Goal: Check status: Check status

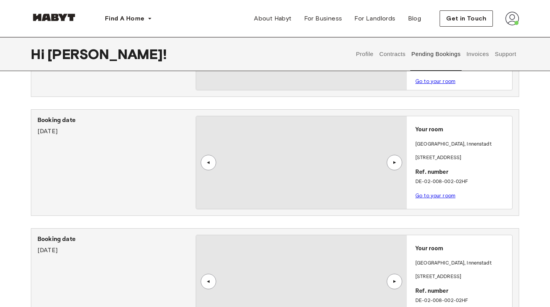
scroll to position [352, 0]
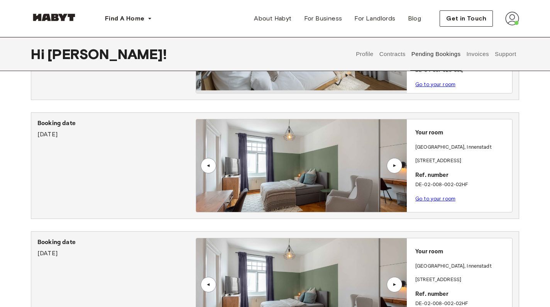
click at [396, 59] on button "Contracts" at bounding box center [393, 54] width 28 height 34
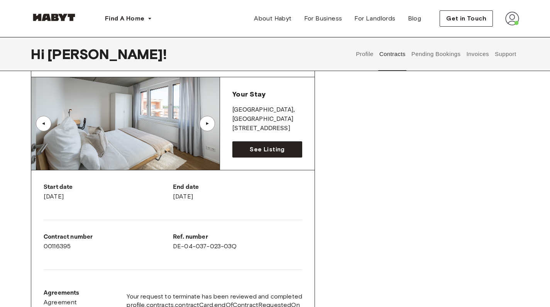
scroll to position [44, 0]
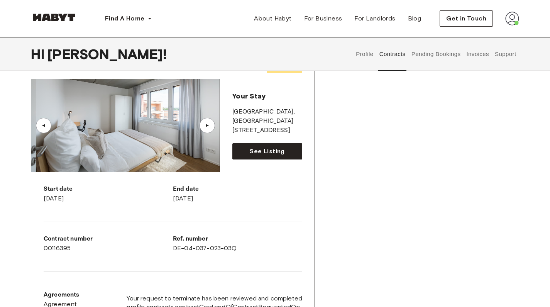
click at [478, 58] on button "Invoices" at bounding box center [478, 54] width 24 height 34
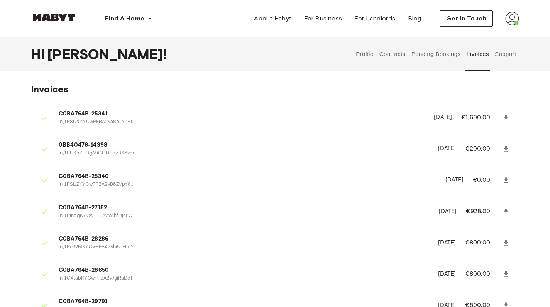
click at [394, 51] on button "Contracts" at bounding box center [393, 54] width 28 height 34
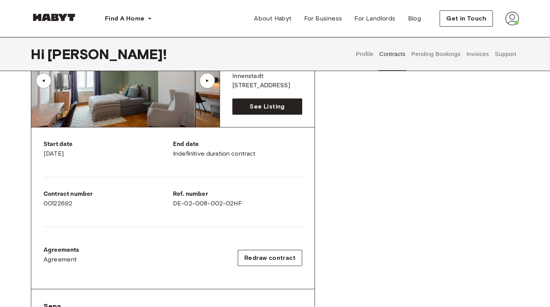
scroll to position [522, 0]
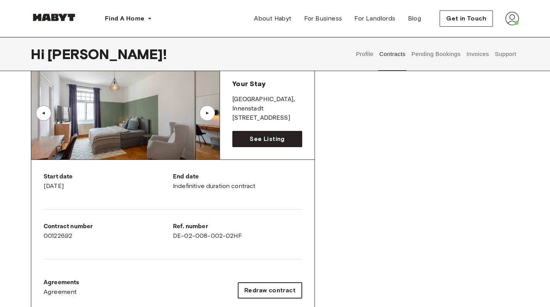
scroll to position [469, 0]
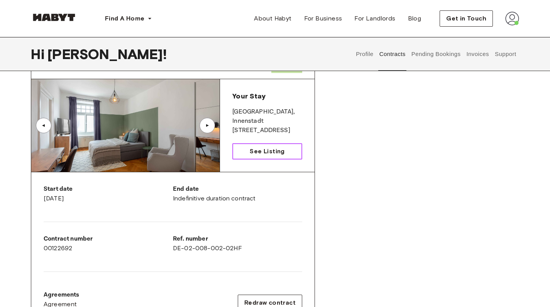
click at [267, 155] on span "See Listing" at bounding box center [267, 151] width 35 height 9
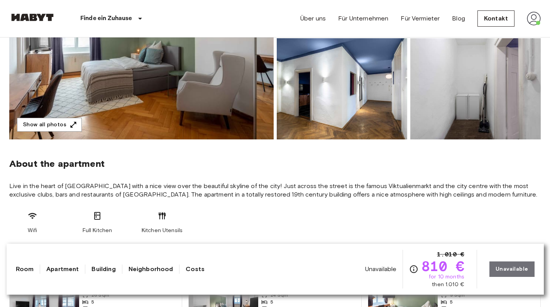
scroll to position [232, 0]
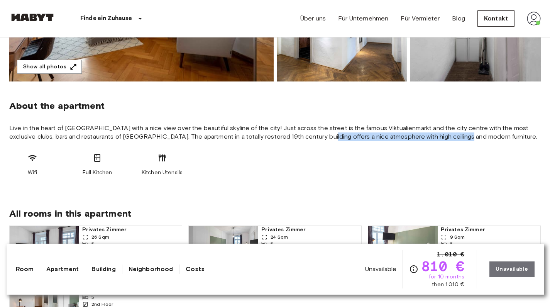
drag, startPoint x: 292, startPoint y: 134, endPoint x: 460, endPoint y: 141, distance: 169.0
click at [460, 141] on span "Live in the heart of [GEOGRAPHIC_DATA] with a nice view over the beautiful skyl…" at bounding box center [275, 132] width 532 height 17
click at [162, 139] on span "Live in the heart of [GEOGRAPHIC_DATA] with a nice view over the beautiful skyl…" at bounding box center [275, 132] width 532 height 17
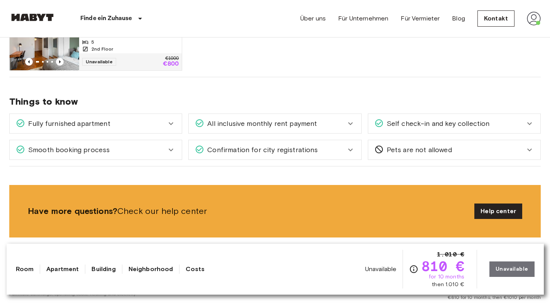
click at [112, 120] on div "Fully furnished apartment" at bounding box center [91, 124] width 151 height 10
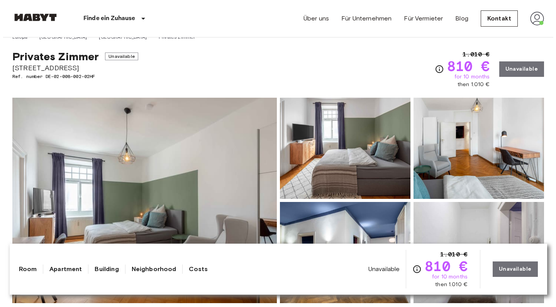
scroll to position [93, 0]
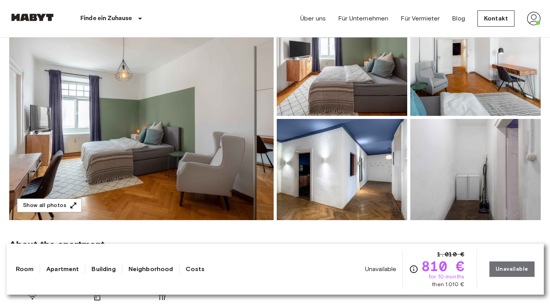
click at [258, 147] on img at bounding box center [141, 118] width 265 height 206
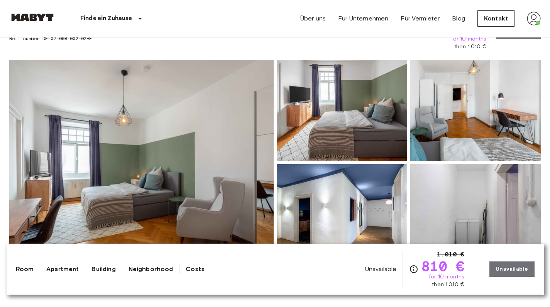
scroll to position [87, 0]
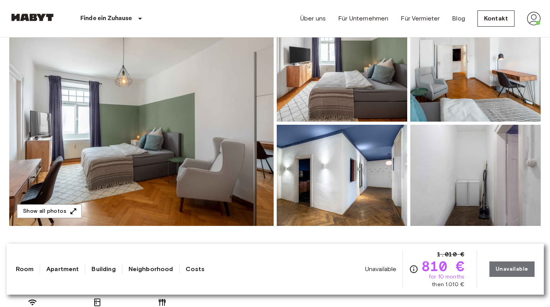
click at [185, 140] on img at bounding box center [141, 123] width 265 height 206
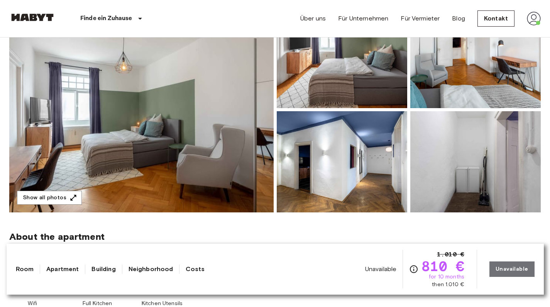
scroll to position [102, 0]
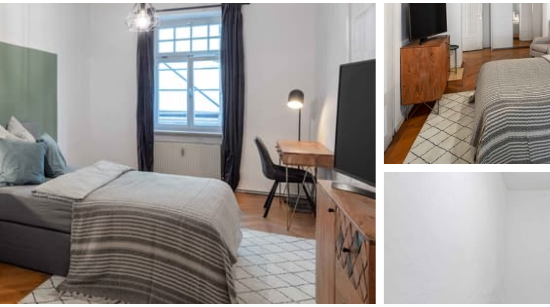
scroll to position [76, 0]
